Goal: Information Seeking & Learning: Learn about a topic

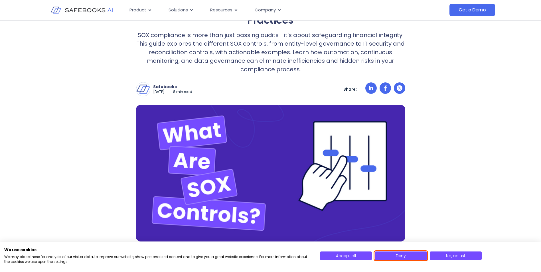
click at [413, 253] on button "Deny" at bounding box center [401, 256] width 52 height 9
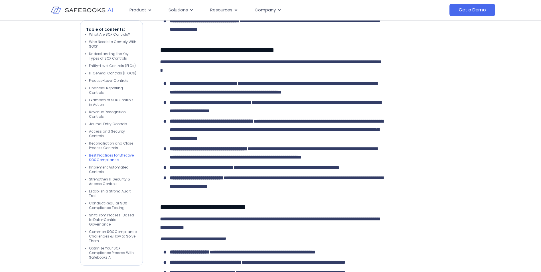
scroll to position [1740, 0]
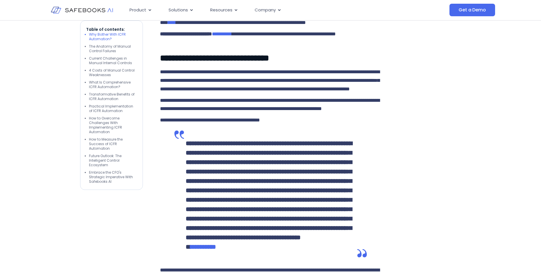
scroll to position [342, 0]
